Goal: Task Accomplishment & Management: Use online tool/utility

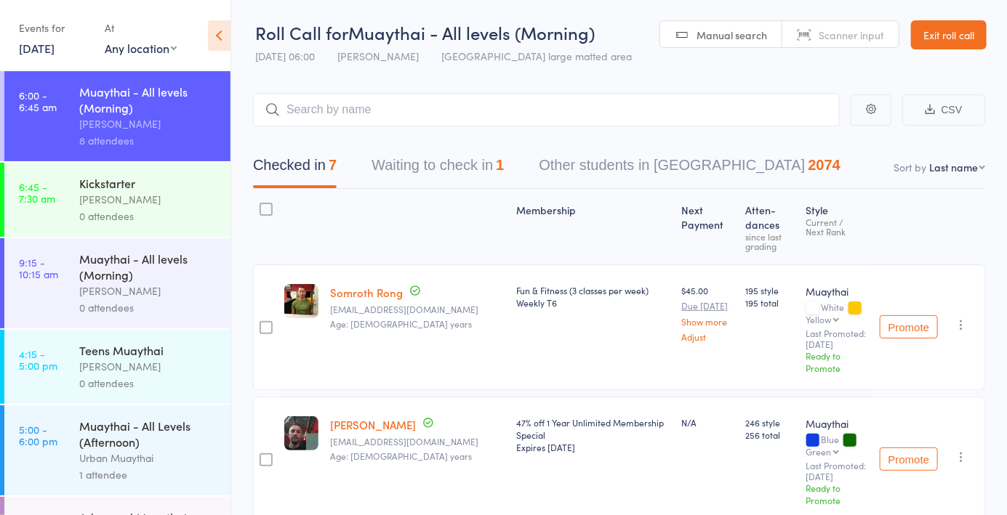
click at [851, 28] on span "Scanner input" at bounding box center [850, 35] width 65 height 15
click at [502, 110] on input "search" at bounding box center [546, 109] width 587 height 33
click at [720, 47] on link "Manual search" at bounding box center [721, 35] width 122 height 28
click at [480, 114] on input "search" at bounding box center [546, 109] width 587 height 33
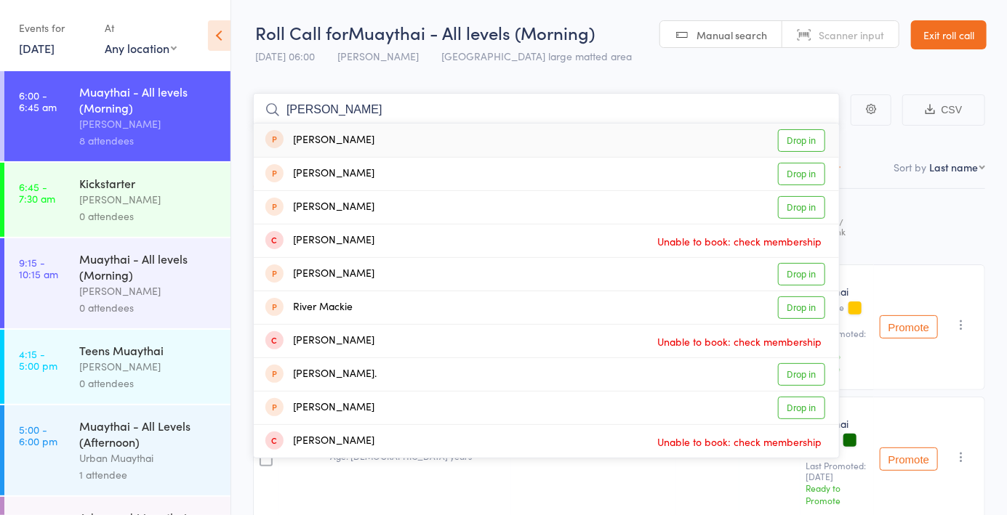
type input "[PERSON_NAME]"
click at [778, 355] on div "[PERSON_NAME] Unable to book: check membership" at bounding box center [546, 341] width 585 height 33
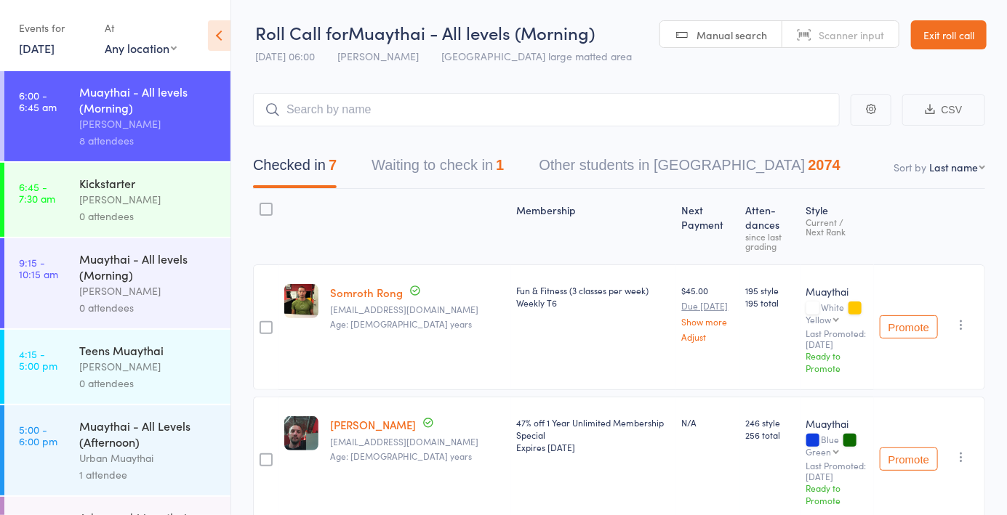
click at [850, 38] on span "Scanner input" at bounding box center [850, 35] width 65 height 15
type input "5381"
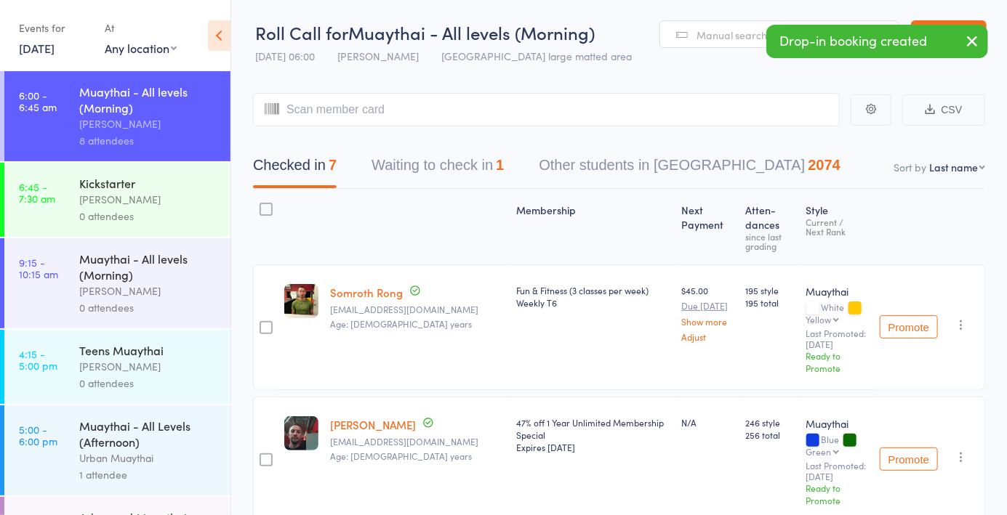
click at [978, 161] on select "First name Last name Birthday [DATE]? Behind on payments? Check in time Next pa…" at bounding box center [957, 167] width 56 height 15
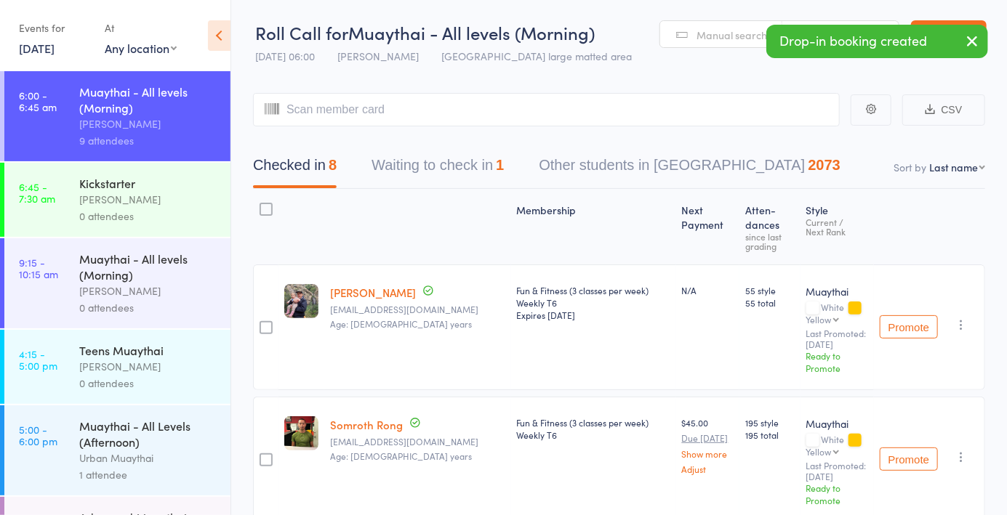
select select "4"
click at [929, 160] on select "First name Last name Birthday [DATE]? Behind on payments? Check in time Next pa…" at bounding box center [957, 167] width 56 height 15
click at [736, 33] on span "Manual search" at bounding box center [731, 35] width 71 height 15
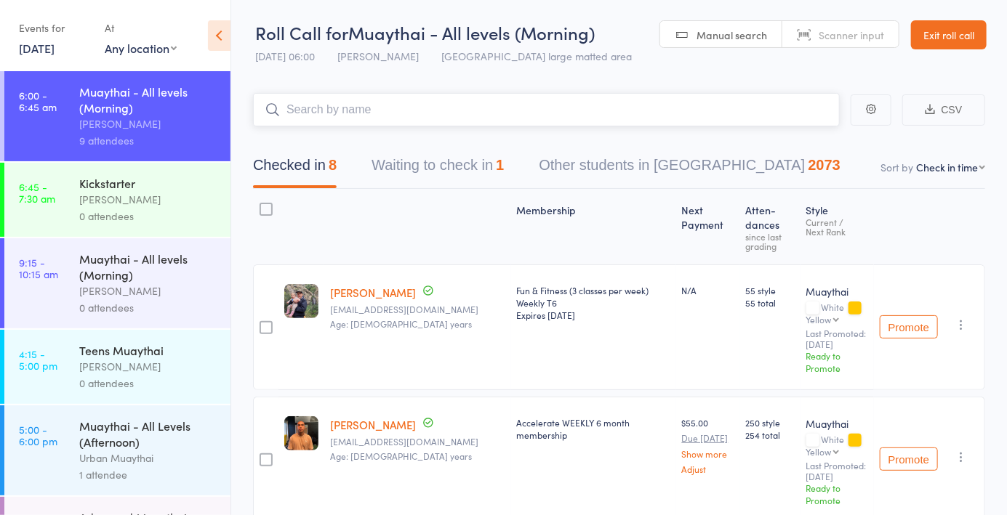
click at [635, 116] on input "search" at bounding box center [546, 109] width 587 height 33
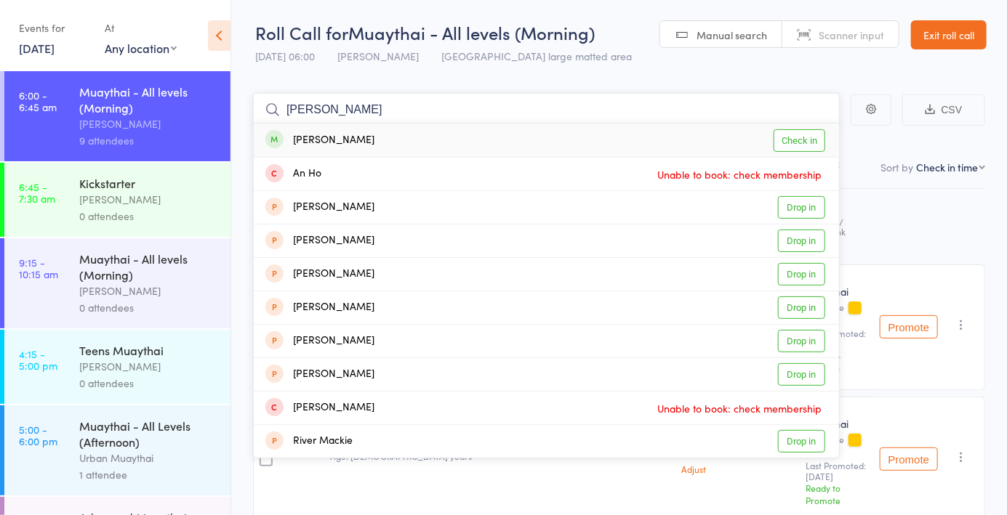
type input "[PERSON_NAME]"
click at [442, 145] on div "[PERSON_NAME] Check in" at bounding box center [546, 140] width 585 height 33
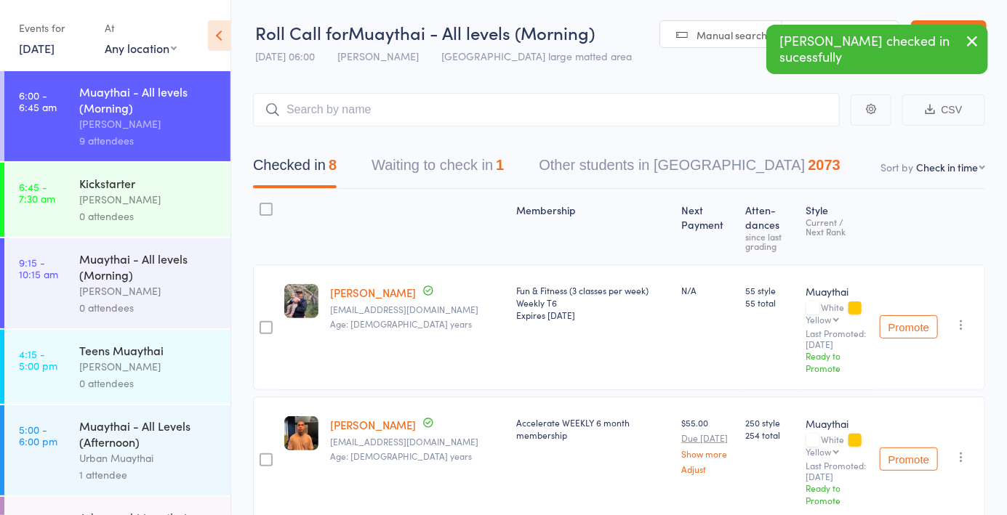
click at [844, 23] on link "Scanner input" at bounding box center [840, 35] width 116 height 28
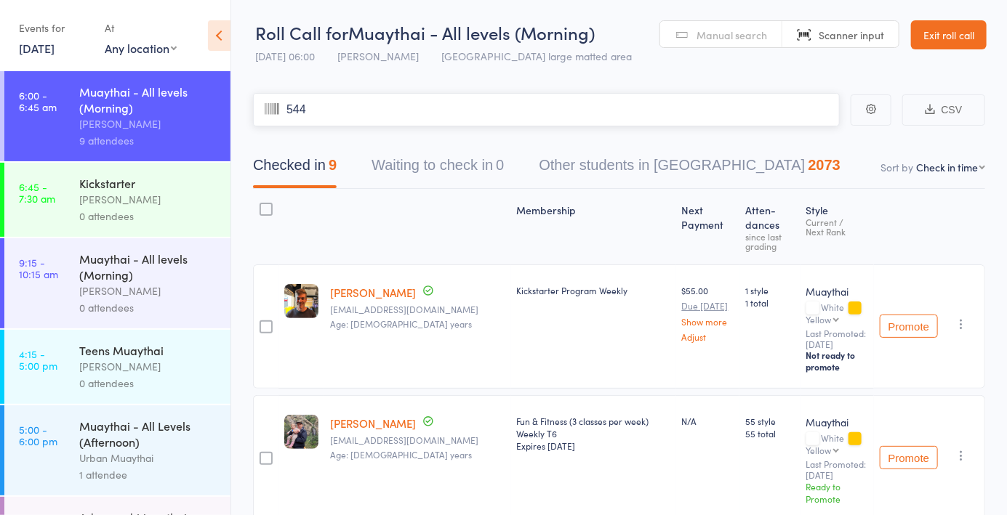
type input "5445"
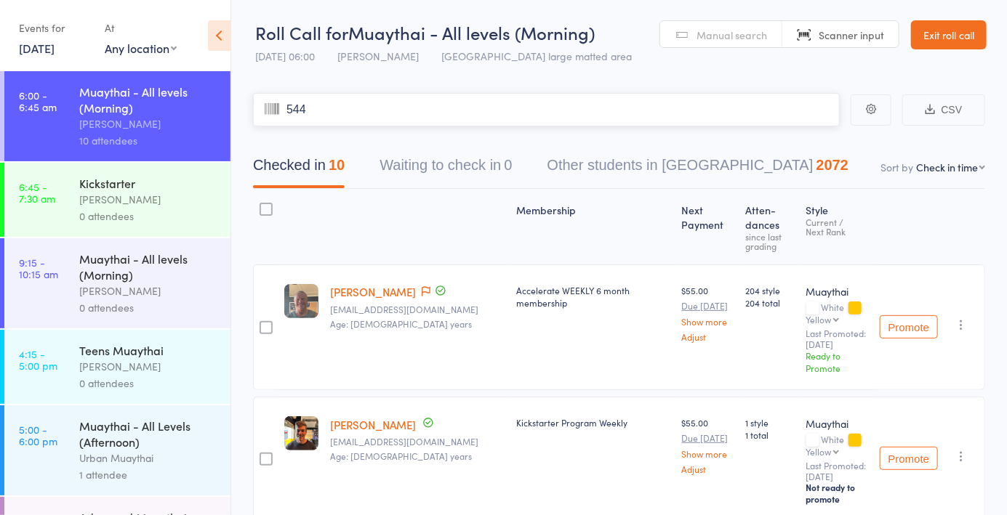
type input "5448"
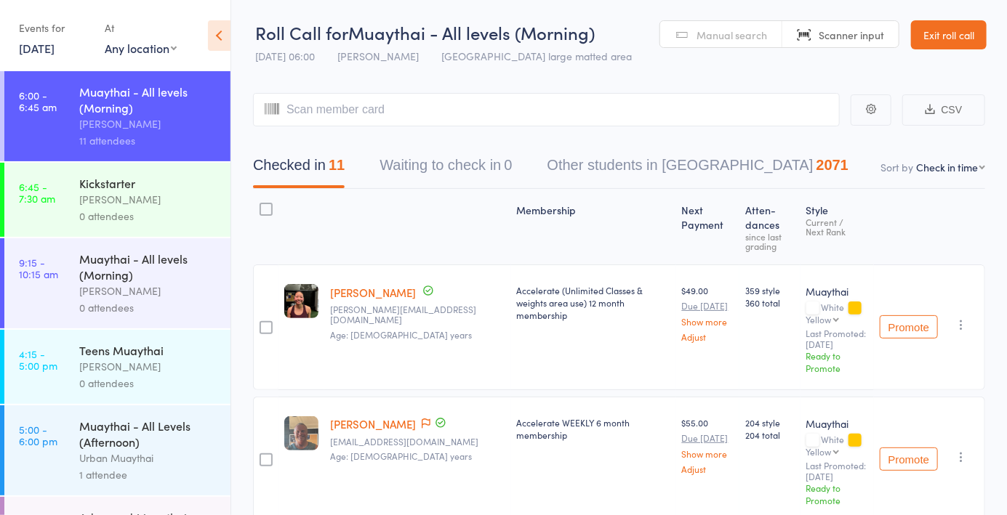
click at [712, 35] on span "Manual search" at bounding box center [731, 35] width 71 height 15
click at [394, 106] on input "search" at bounding box center [546, 109] width 587 height 33
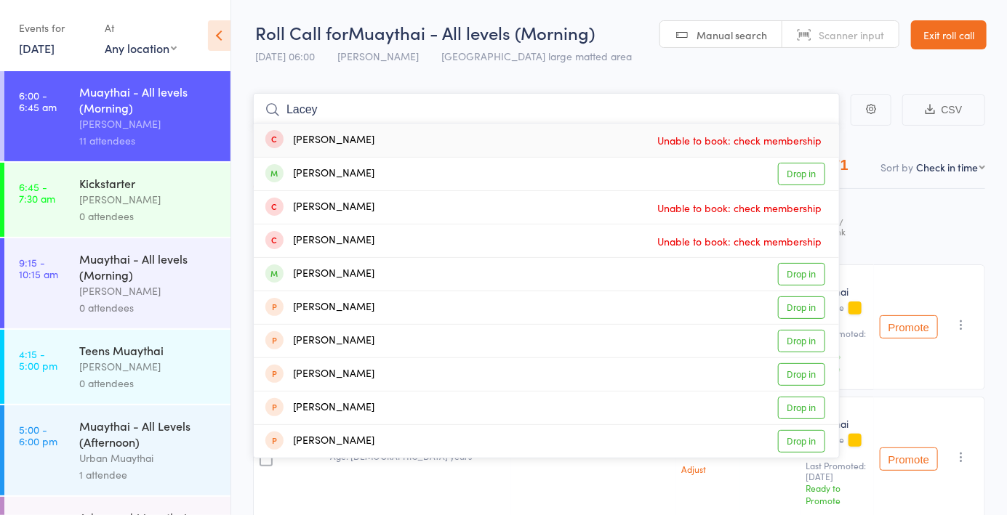
type input "Lacey"
click at [361, 268] on div "[PERSON_NAME] Drop in" at bounding box center [546, 274] width 585 height 33
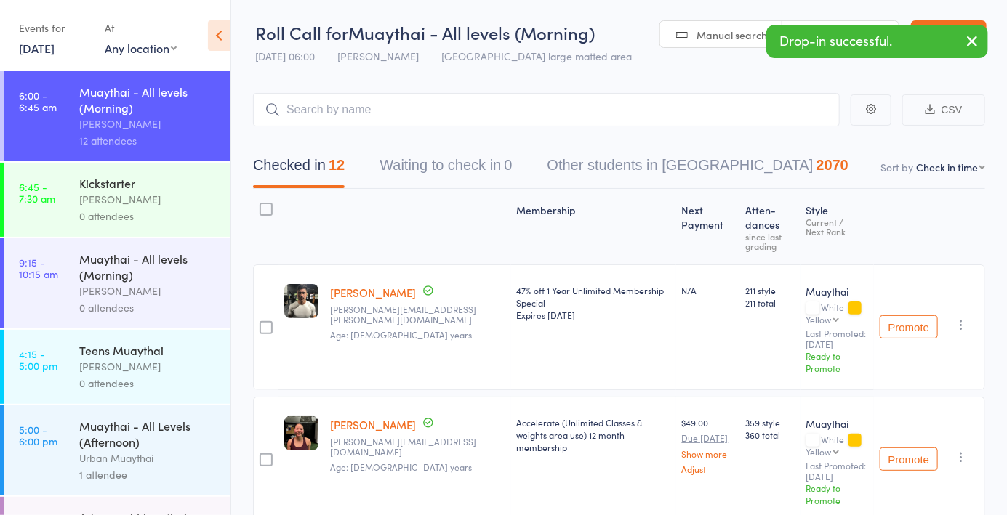
click at [42, 50] on link "[DATE]" at bounding box center [37, 48] width 36 height 16
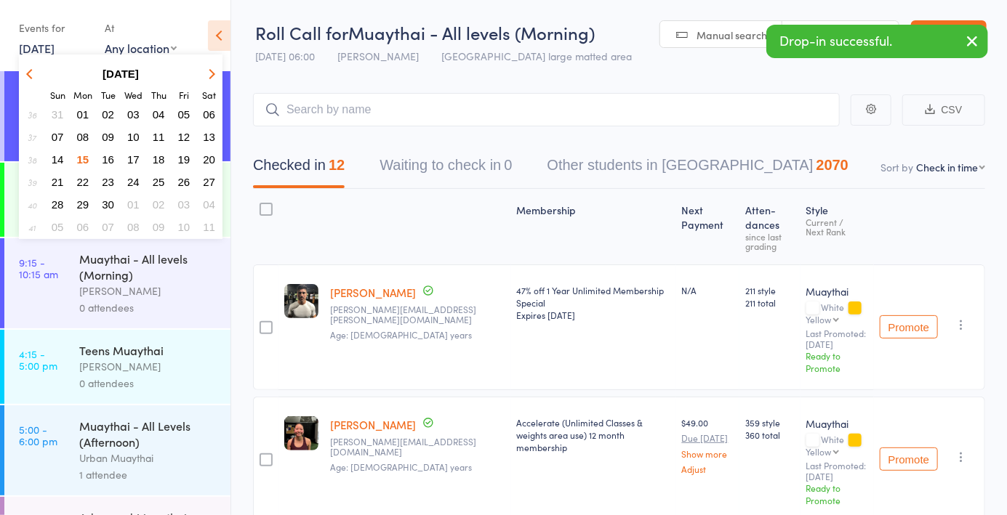
click at [163, 134] on span "11" at bounding box center [159, 137] width 12 height 12
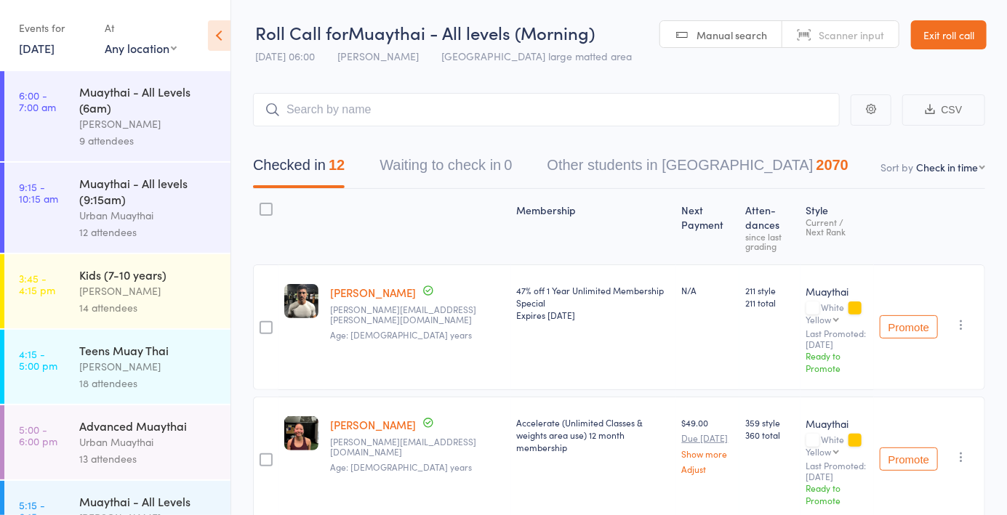
click at [44, 51] on link "[DATE]" at bounding box center [37, 48] width 36 height 16
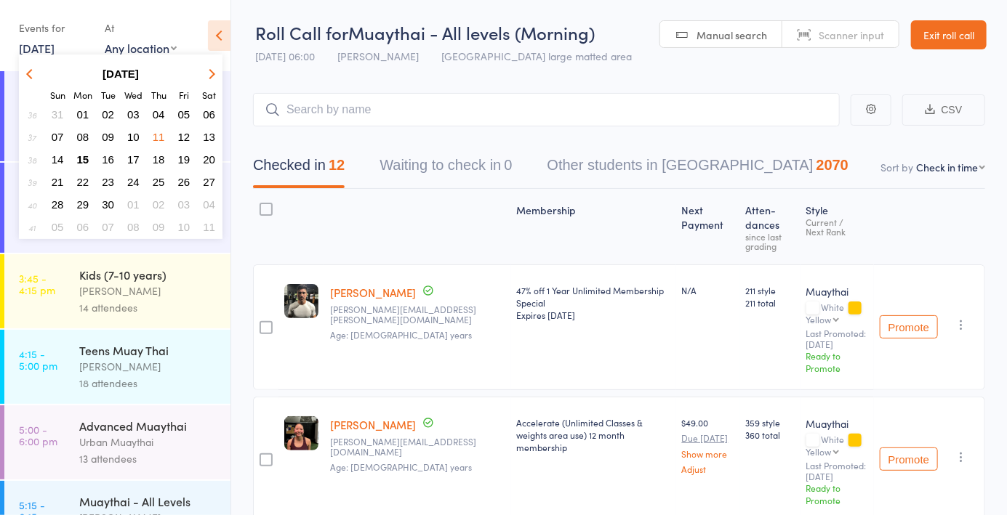
click at [107, 137] on span "09" at bounding box center [108, 137] width 12 height 12
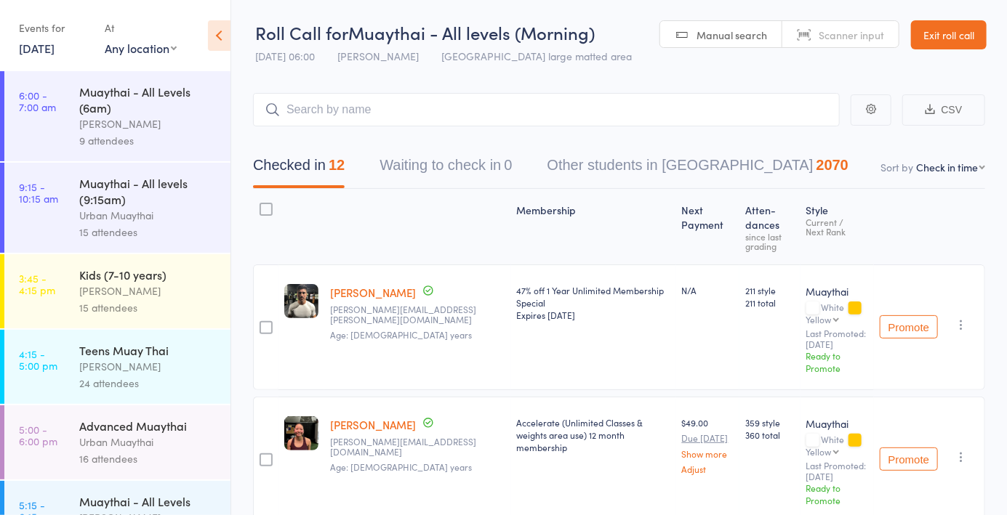
click at [38, 52] on link "[DATE]" at bounding box center [37, 48] width 36 height 16
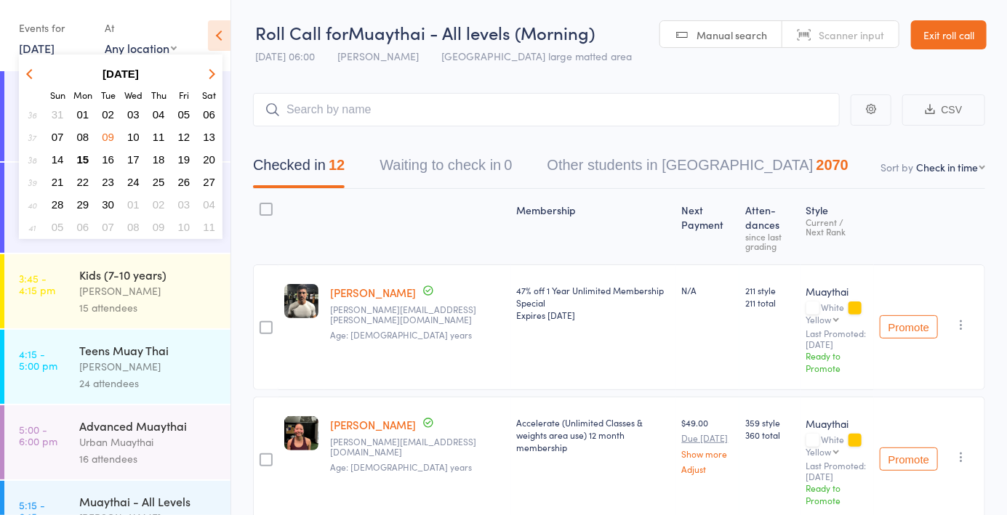
click at [106, 106] on button "02" at bounding box center [108, 115] width 23 height 20
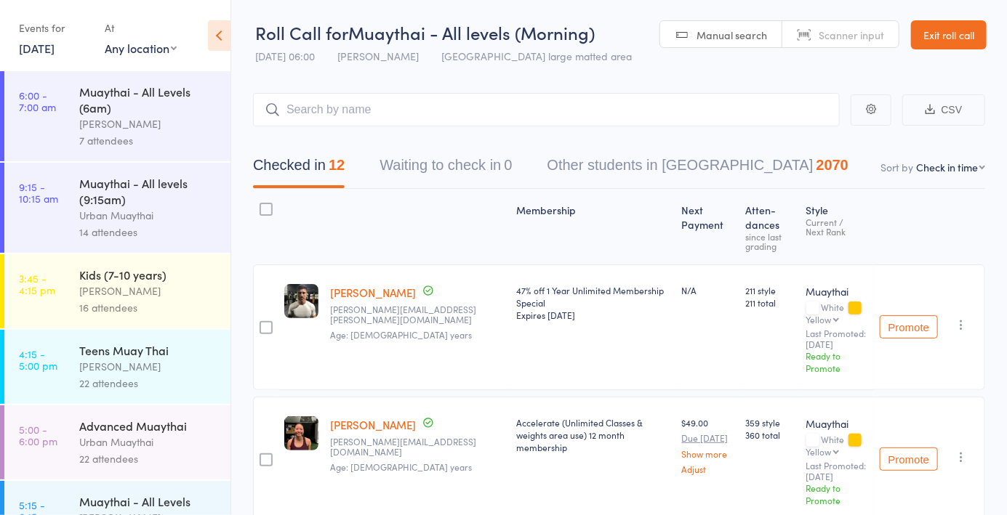
click at [40, 55] on link "[DATE]" at bounding box center [37, 48] width 36 height 16
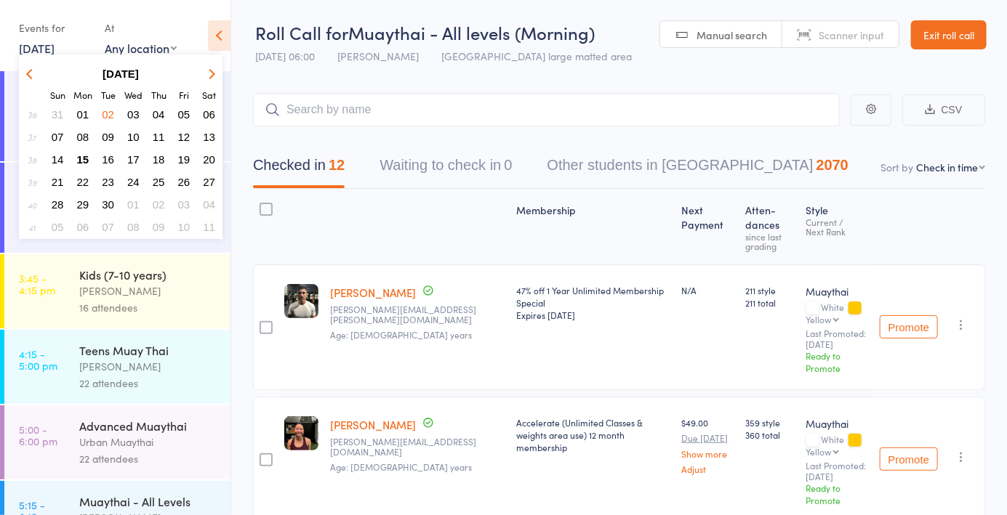
click at [163, 113] on span "04" at bounding box center [159, 114] width 12 height 12
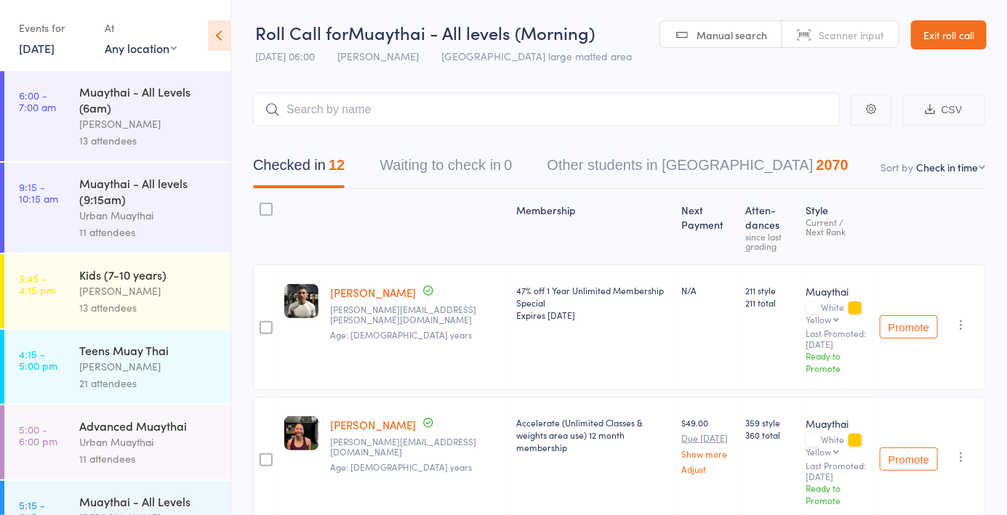
click at [49, 55] on link "[DATE]" at bounding box center [37, 48] width 36 height 16
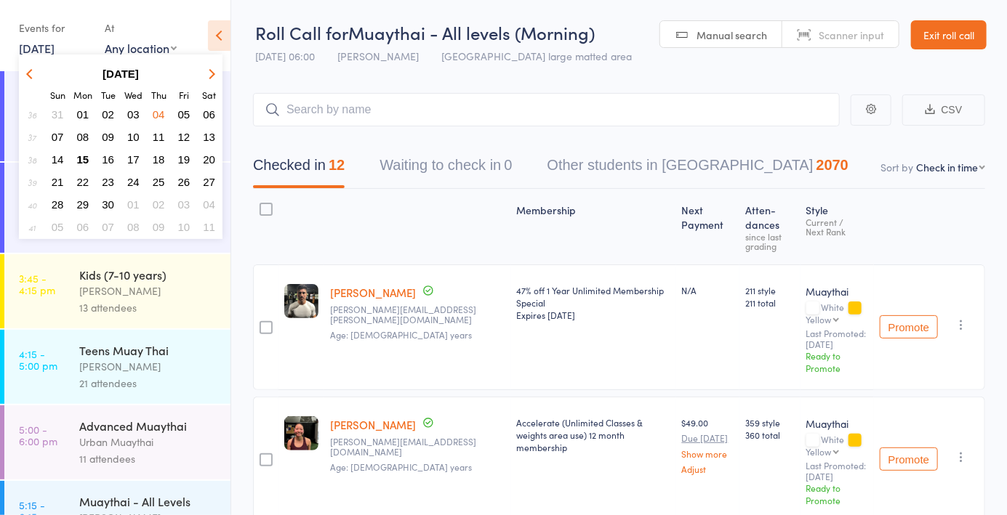
click at [78, 113] on span "01" at bounding box center [83, 114] width 12 height 12
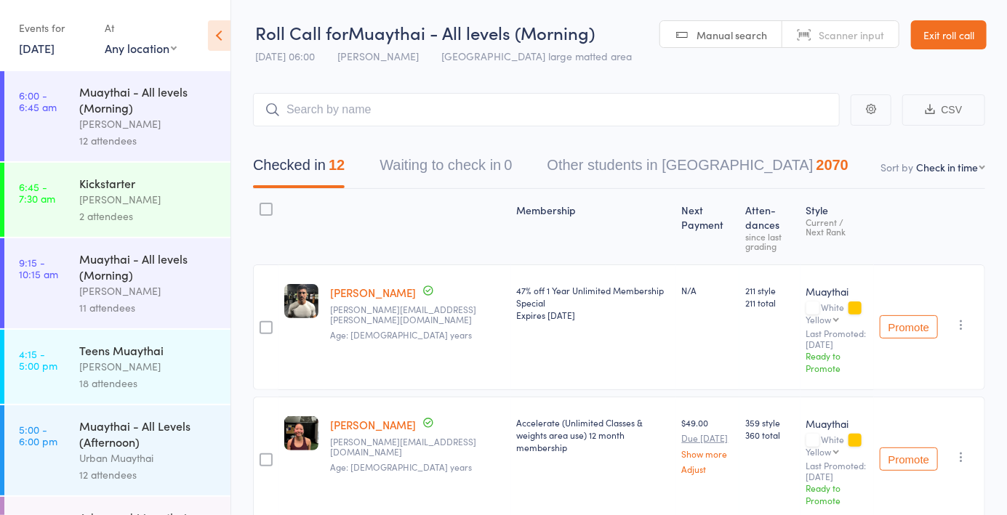
click at [43, 49] on link "[DATE]" at bounding box center [37, 48] width 36 height 16
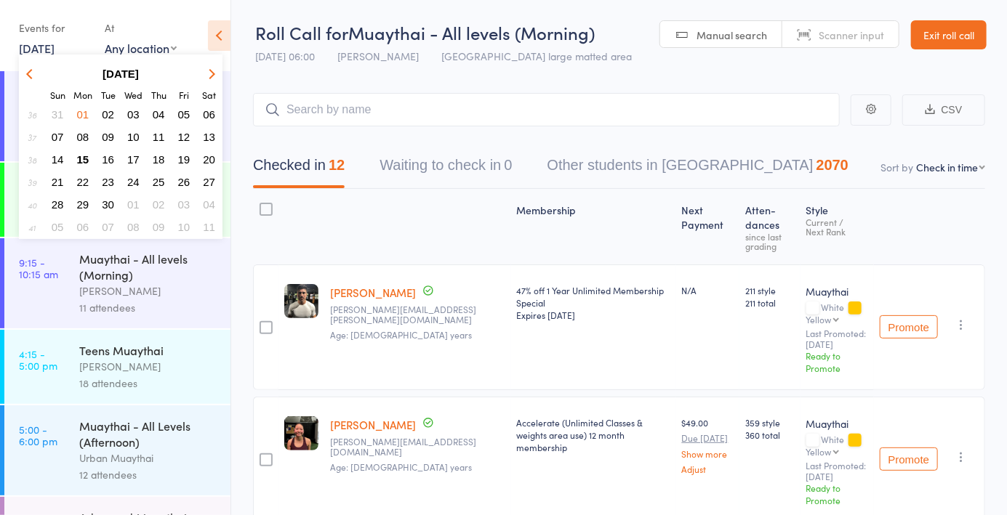
click at [88, 157] on span "15" at bounding box center [83, 159] width 12 height 12
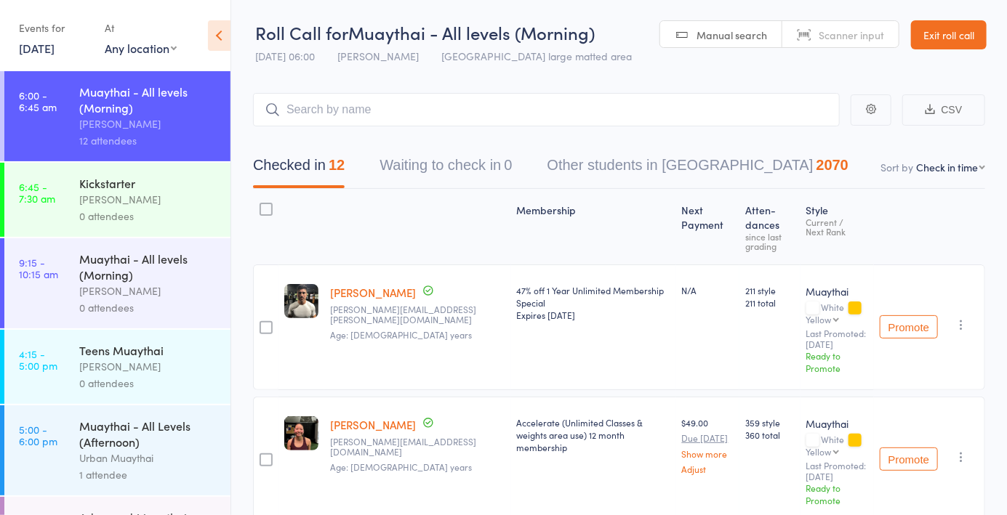
click at [145, 196] on div "[PERSON_NAME]" at bounding box center [148, 199] width 139 height 17
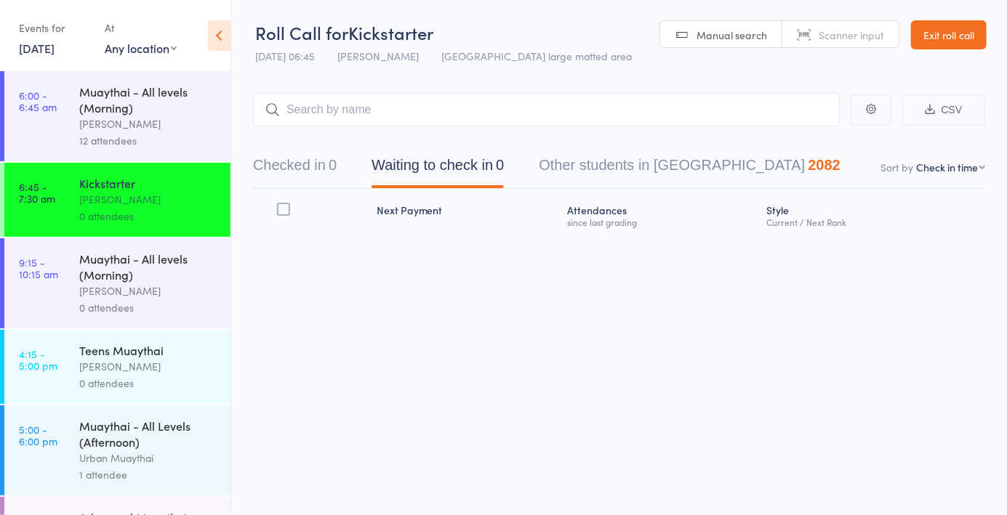
click at [849, 23] on link "Scanner input" at bounding box center [840, 35] width 116 height 28
